Goal: Ask a question

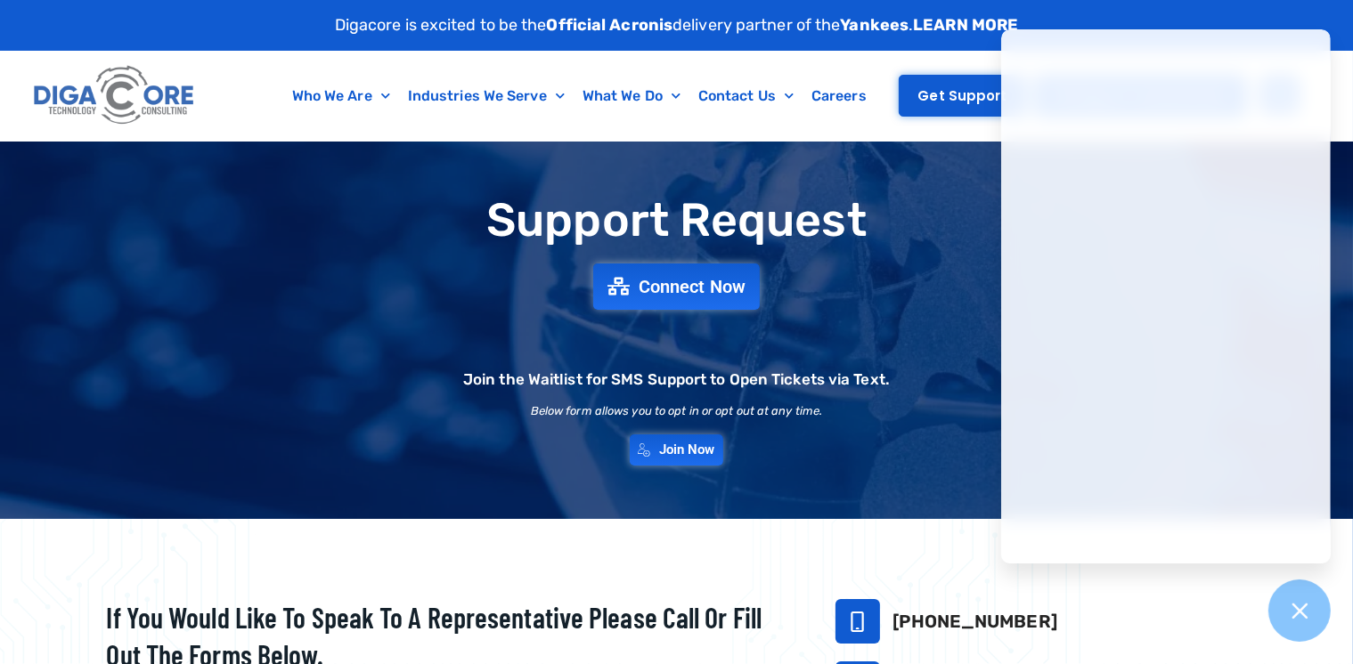
click at [958, 94] on span "Get Support" at bounding box center [961, 95] width 89 height 13
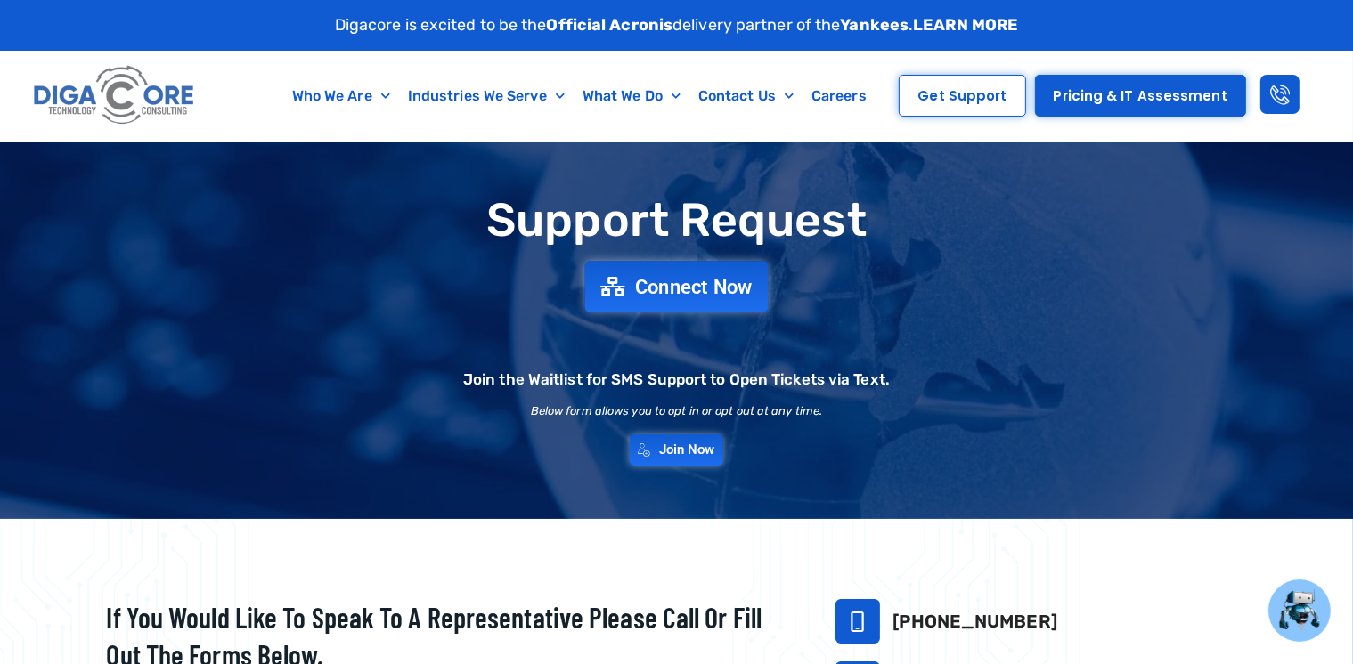
click at [691, 284] on span "Connect Now" at bounding box center [694, 287] width 118 height 20
